Goal: Task Accomplishment & Management: Manage account settings

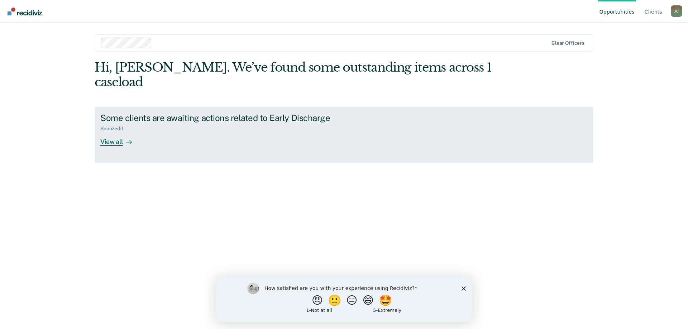
click at [104, 126] on div "Snoozed : 1" at bounding box center [114, 129] width 29 height 6
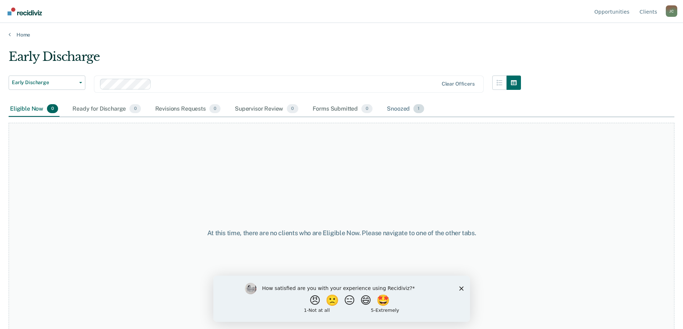
click at [411, 109] on div "Snoozed 1" at bounding box center [405, 109] width 40 height 16
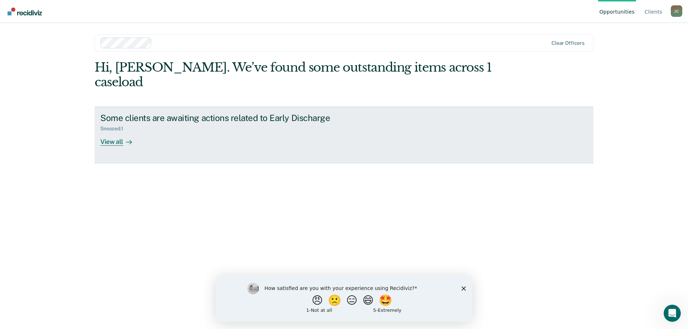
click at [128, 132] on link "Some clients are awaiting actions related to Early Discharge Snoozed : 1 View a…" at bounding box center [344, 135] width 499 height 57
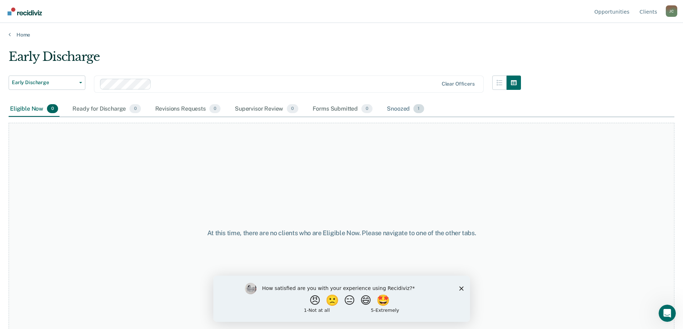
click at [401, 114] on div "Snoozed 1" at bounding box center [405, 109] width 40 height 16
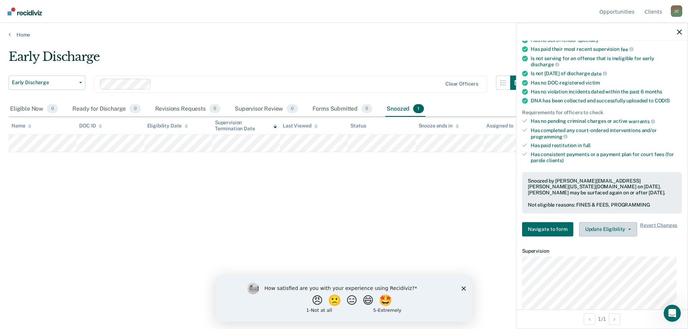
scroll to position [229, 0]
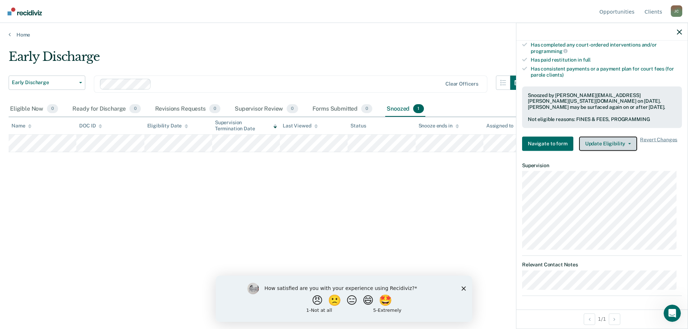
click at [617, 141] on button "Update Eligibility" at bounding box center [608, 144] width 58 height 14
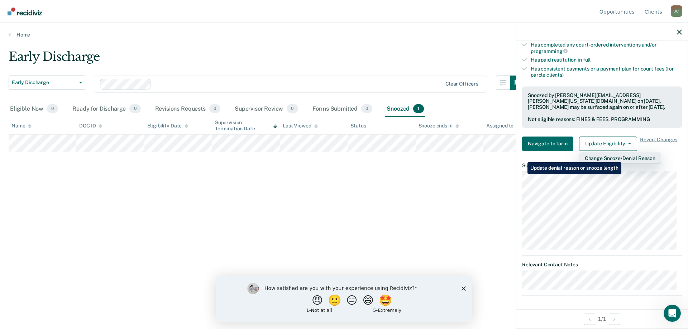
click at [623, 157] on button "Change Snooze/Denial Reason" at bounding box center [620, 157] width 82 height 11
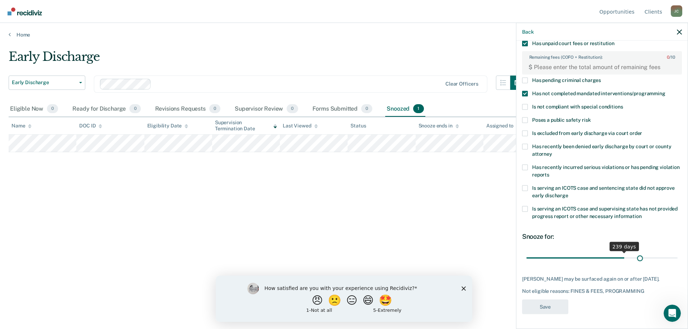
scroll to position [60, 0]
drag, startPoint x: 562, startPoint y: 251, endPoint x: 669, endPoint y: 255, distance: 107.6
type input "365"
click at [669, 255] on input "range" at bounding box center [601, 258] width 151 height 13
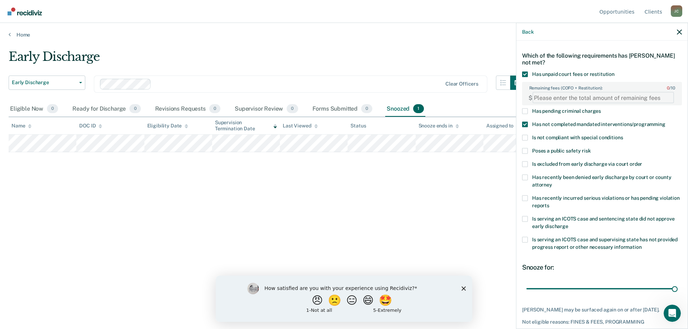
click at [641, 102] on FEESReasonInput "Remaining fees (COFO + Restitution): 0 / 10" at bounding box center [603, 97] width 142 height 11
type FEESReasonInput "-1"
click at [664, 99] on FEESReasonInput "-1" at bounding box center [603, 97] width 142 height 11
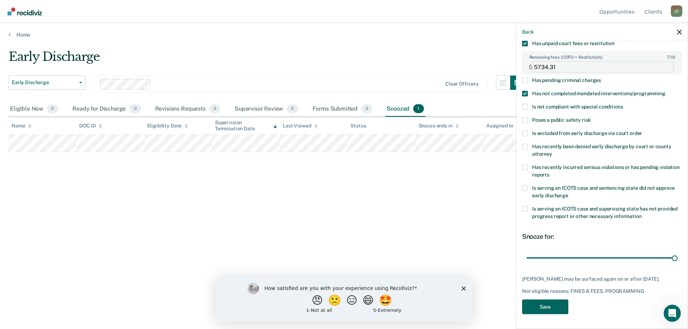
type FEESReasonInput "5734.31"
click at [535, 308] on button "Save" at bounding box center [545, 307] width 46 height 15
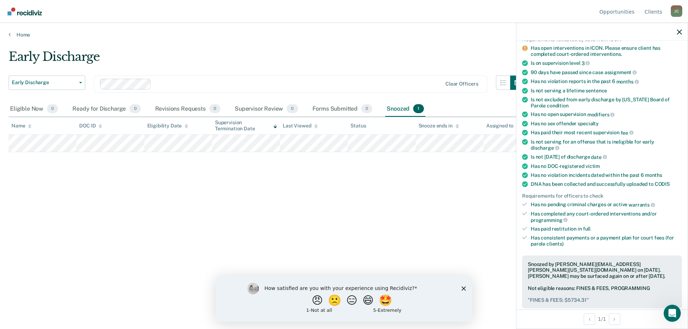
scroll to position [0, 0]
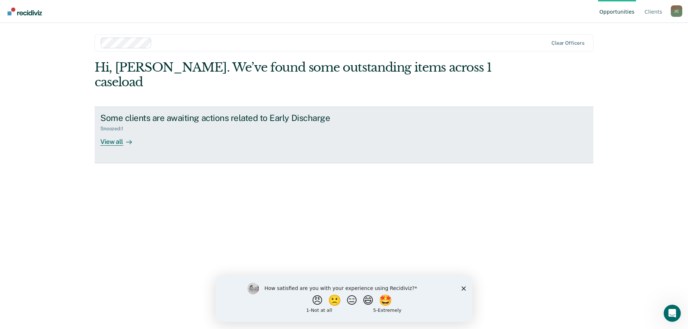
click at [465, 131] on link "Some clients are awaiting actions related to Early Discharge Snoozed : 1 View a…" at bounding box center [344, 135] width 499 height 57
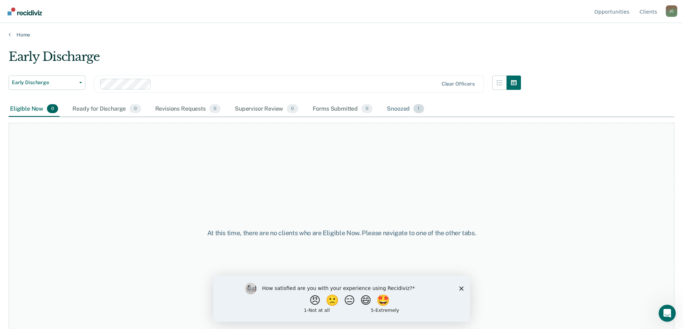
click at [398, 109] on div "Snoozed 1" at bounding box center [405, 109] width 40 height 16
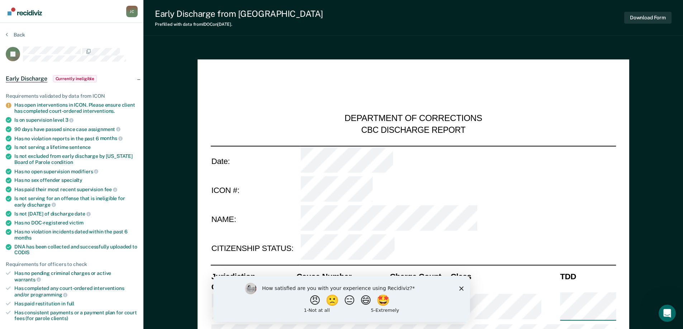
type textarea "x"
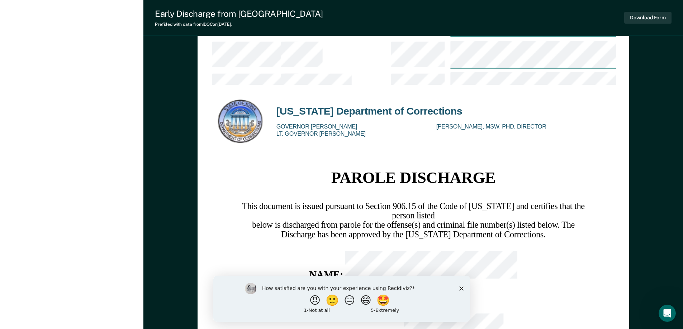
scroll to position [1514, 0]
